Goal: Transaction & Acquisition: Download file/media

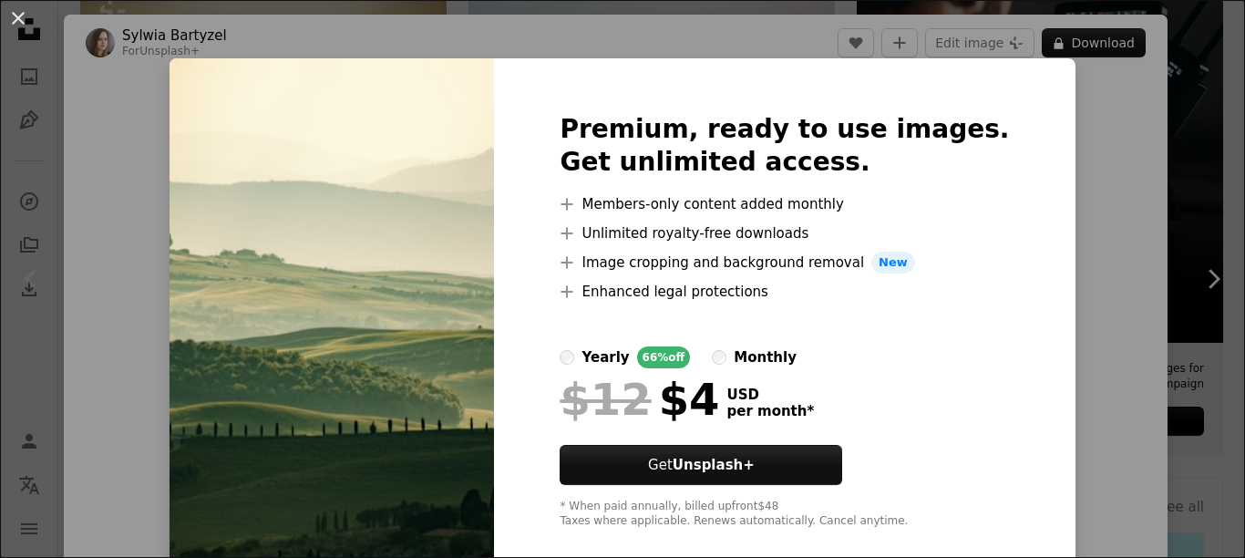
scroll to position [273, 0]
click at [494, 270] on img at bounding box center [332, 320] width 324 height 525
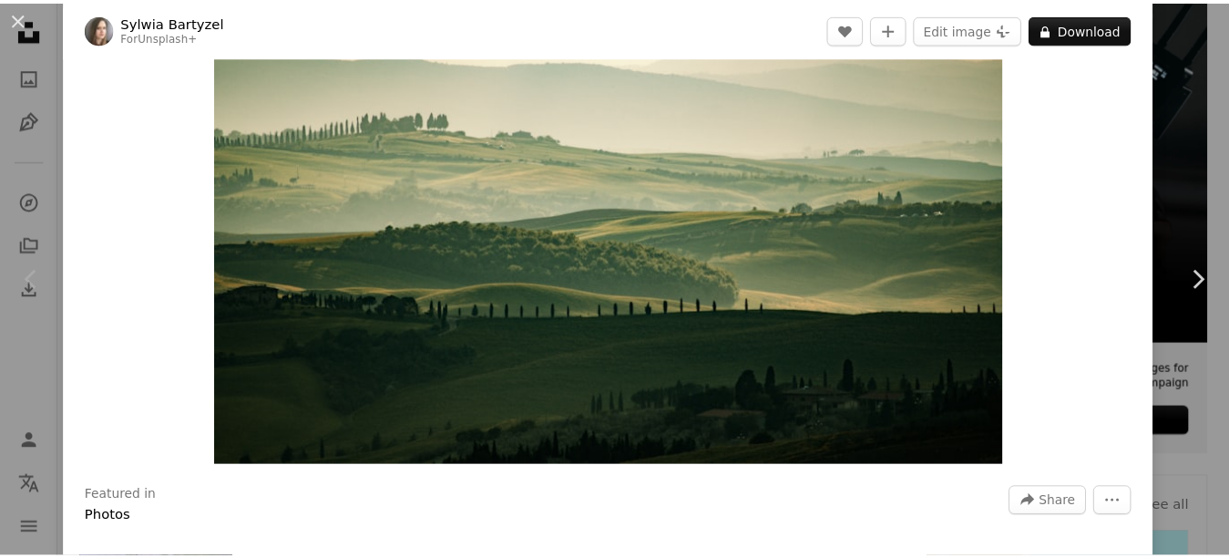
scroll to position [182, 0]
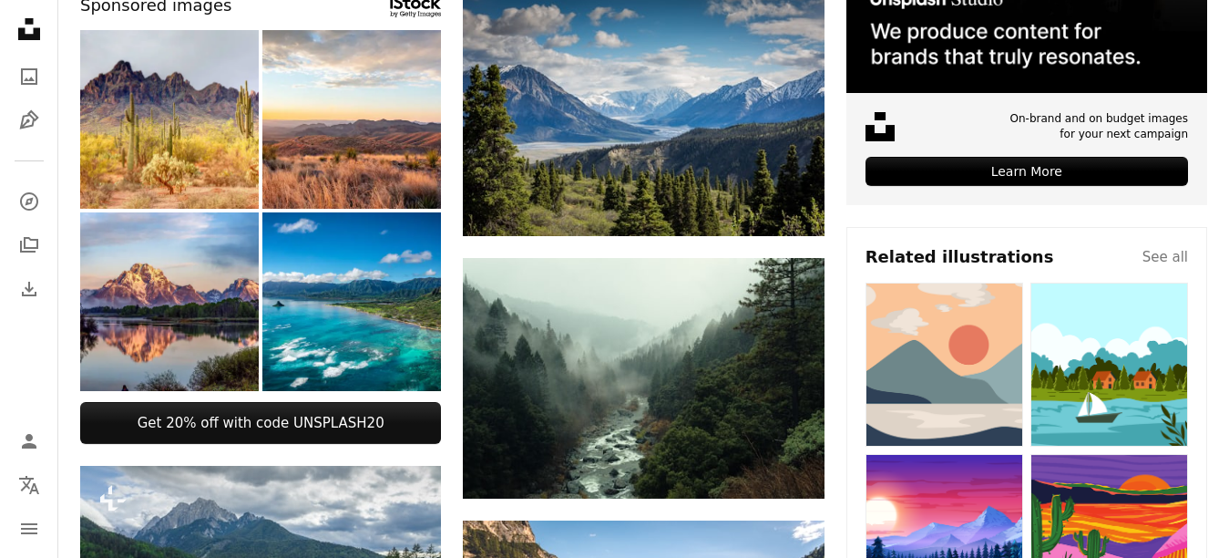
scroll to position [547, 0]
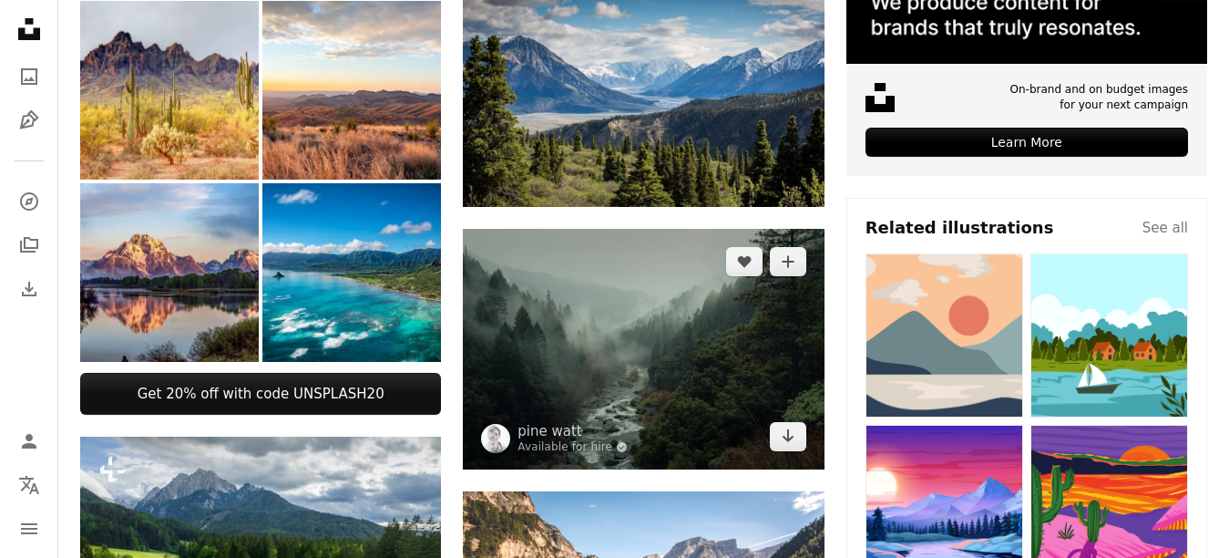
click at [554, 328] on img at bounding box center [643, 349] width 361 height 241
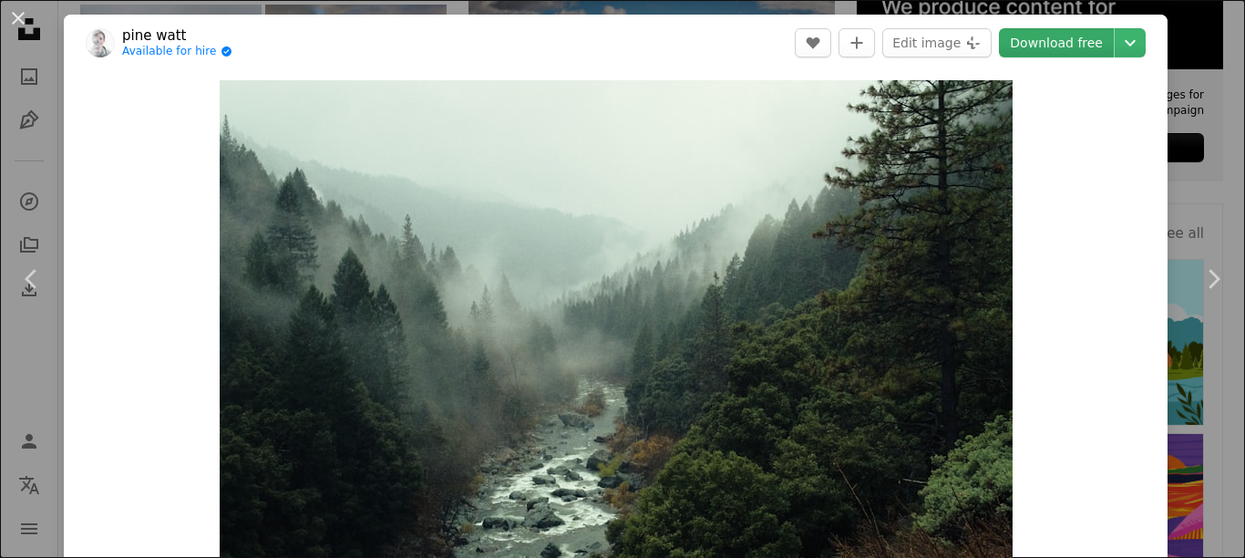
click at [1039, 46] on link "Download free" at bounding box center [1056, 42] width 115 height 29
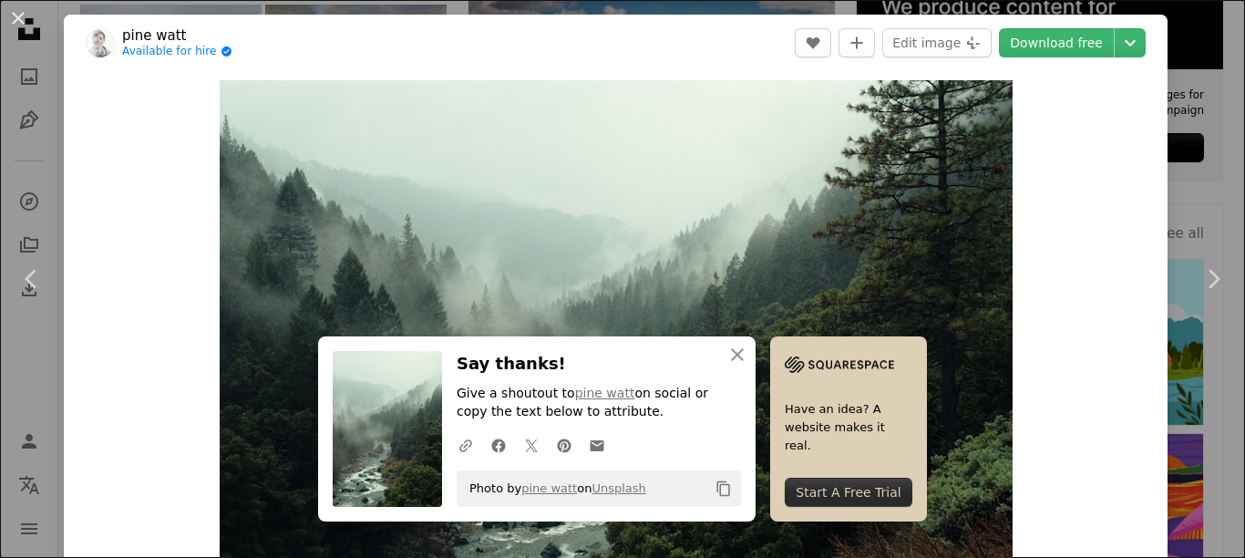
click at [798, 491] on div "Start A Free Trial" at bounding box center [849, 492] width 128 height 29
click at [734, 351] on icon "button" at bounding box center [737, 354] width 13 height 13
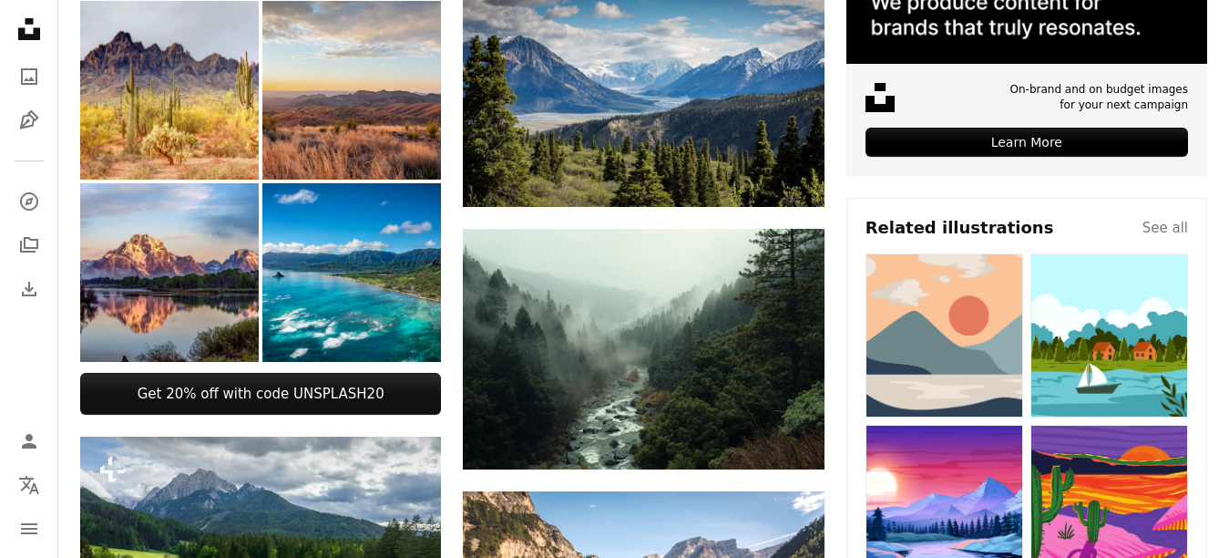
click at [334, 117] on img at bounding box center [351, 90] width 179 height 179
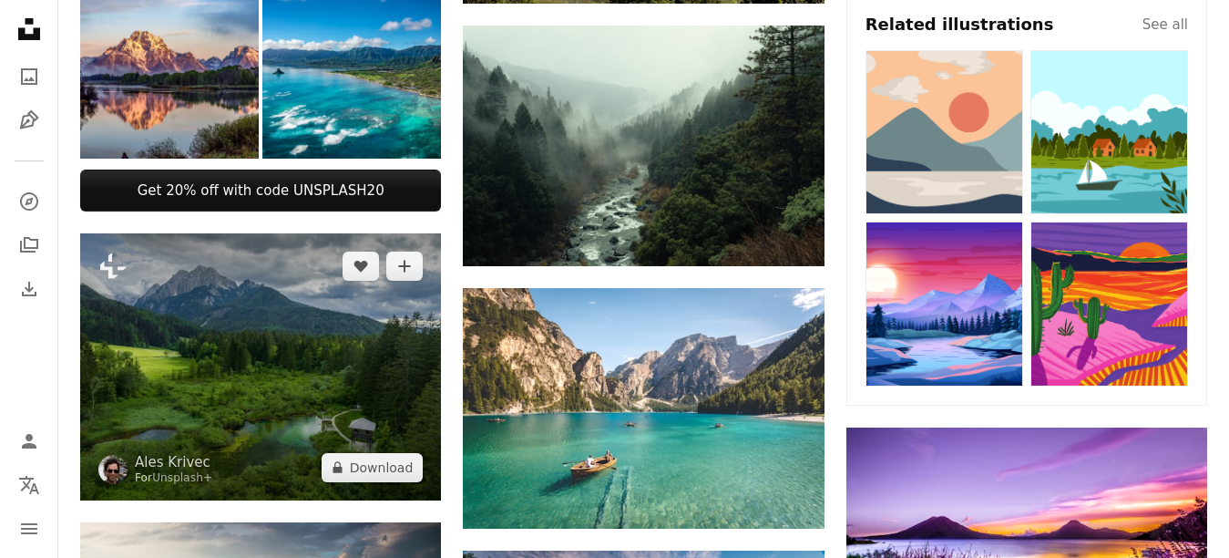
scroll to position [638, 0]
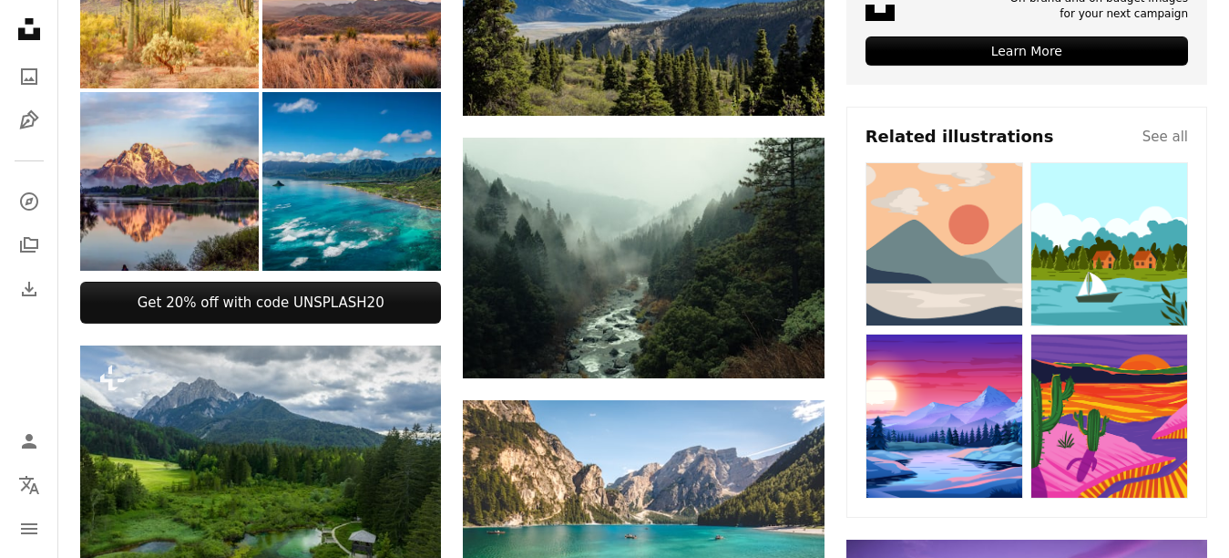
click at [324, 211] on img at bounding box center [351, 181] width 179 height 179
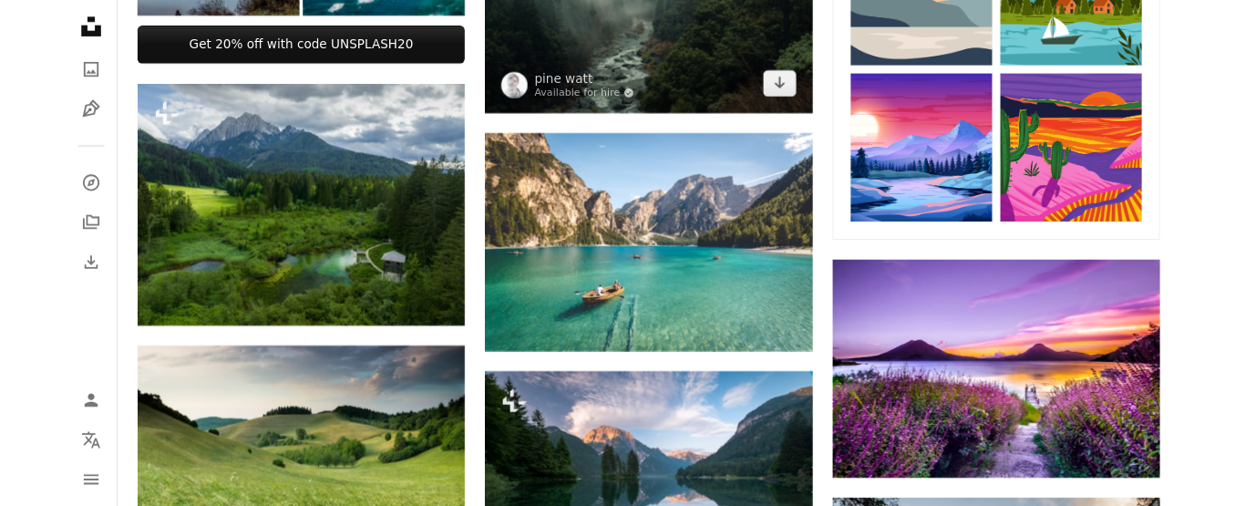
scroll to position [911, 0]
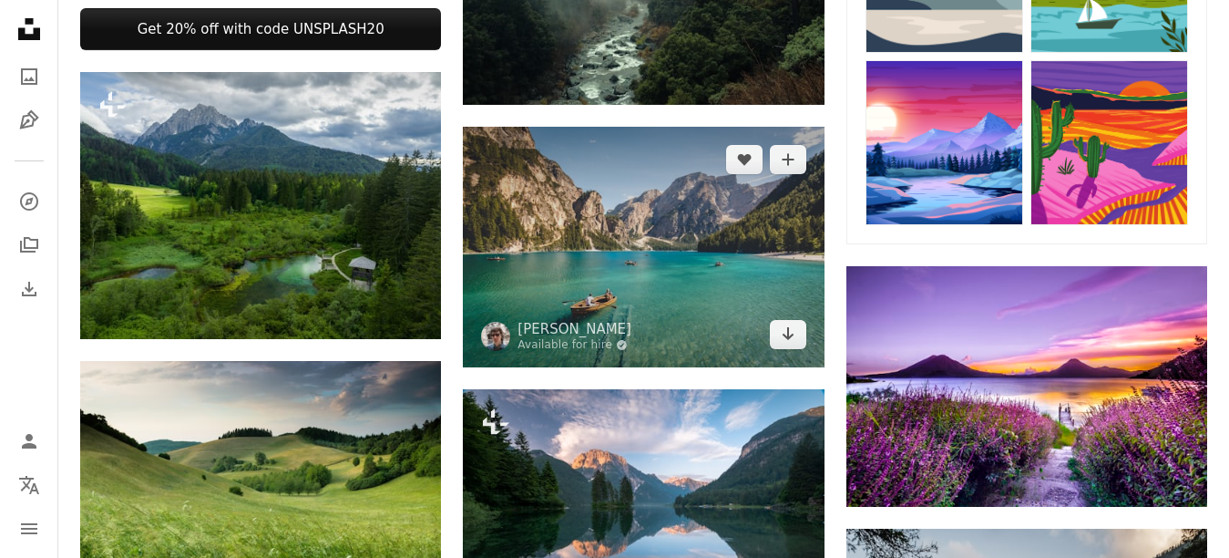
click at [592, 236] on img at bounding box center [643, 247] width 361 height 241
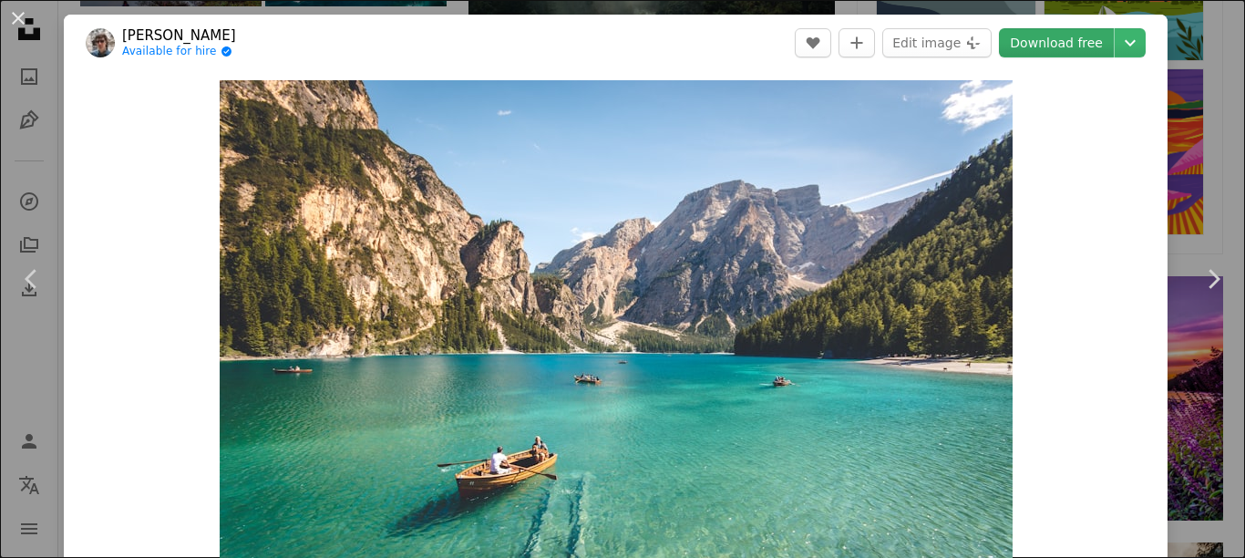
click at [1033, 47] on link "Download free" at bounding box center [1056, 42] width 115 height 29
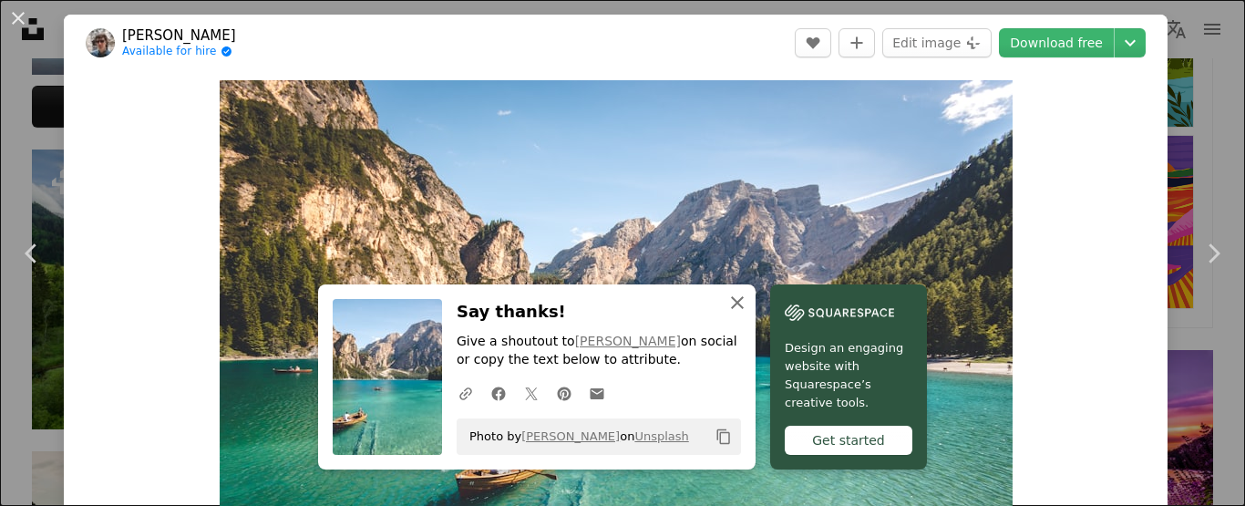
click at [738, 299] on icon "An X shape" at bounding box center [737, 303] width 22 height 22
